Goal: Browse casually: Explore the website without a specific task or goal

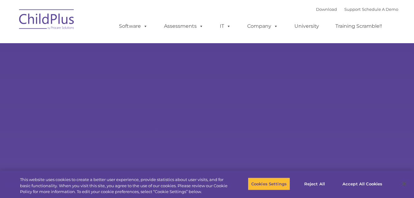
type input ""
select select "MEDIUM"
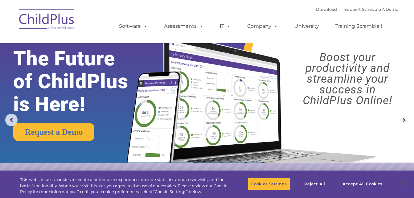
click at [404, 119] on rs-arrow at bounding box center [404, 120] width 12 height 12
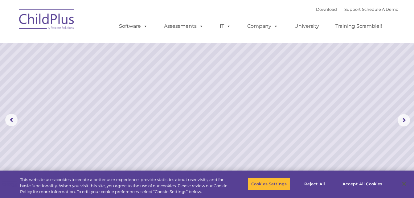
click at [47, 19] on img at bounding box center [47, 20] width 62 height 31
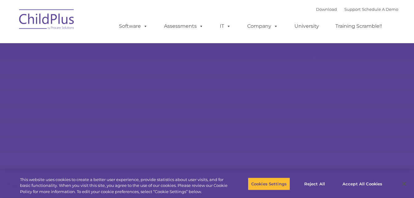
type input ""
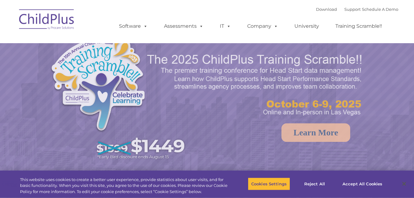
select select "MEDIUM"
